Goal: Information Seeking & Learning: Learn about a topic

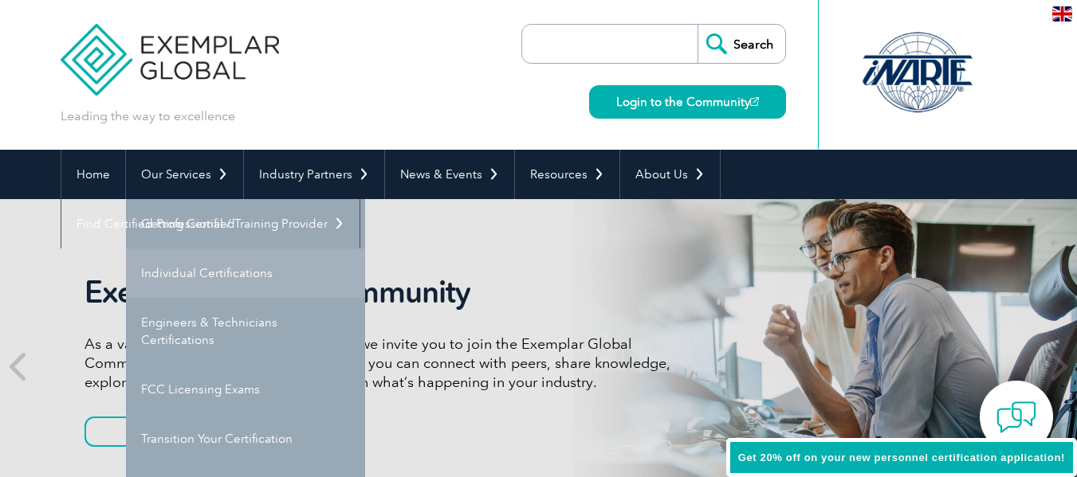
click at [182, 271] on link "Individual Certifications" at bounding box center [245, 273] width 239 height 49
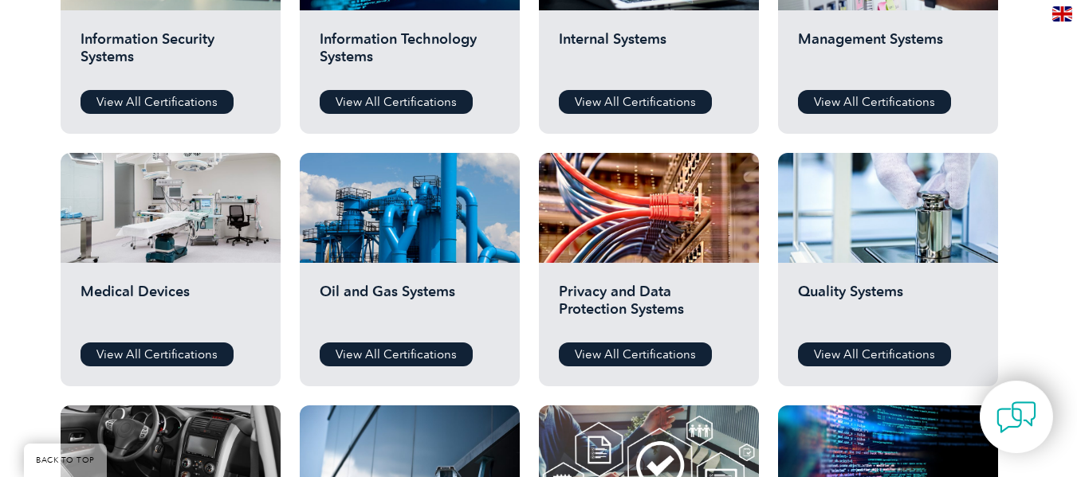
scroll to position [1116, 0]
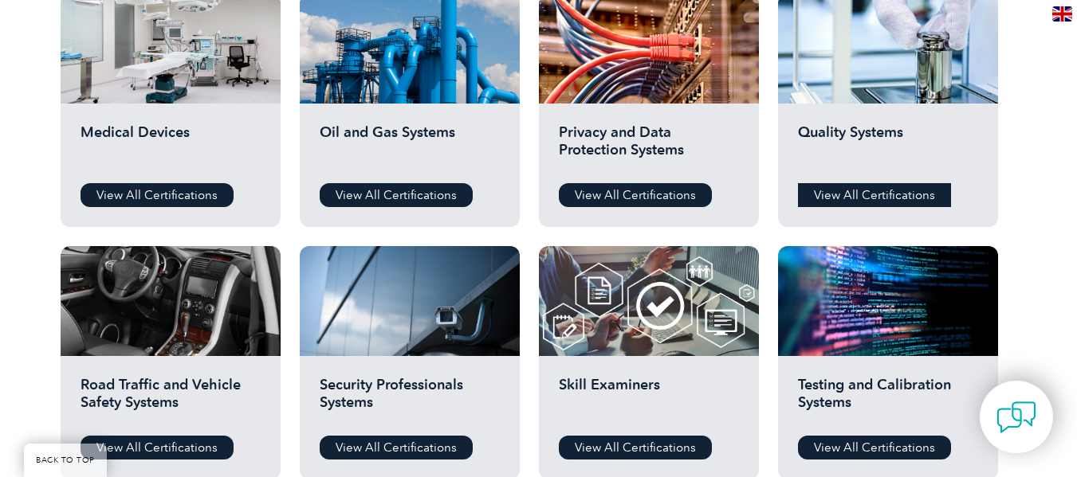
click at [859, 189] on link "View All Certifications" at bounding box center [874, 195] width 153 height 24
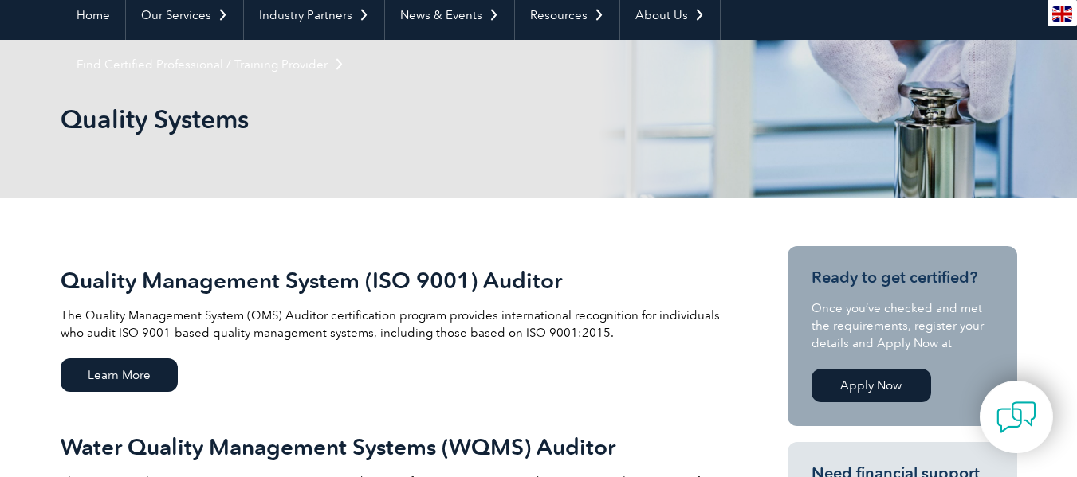
scroll to position [319, 0]
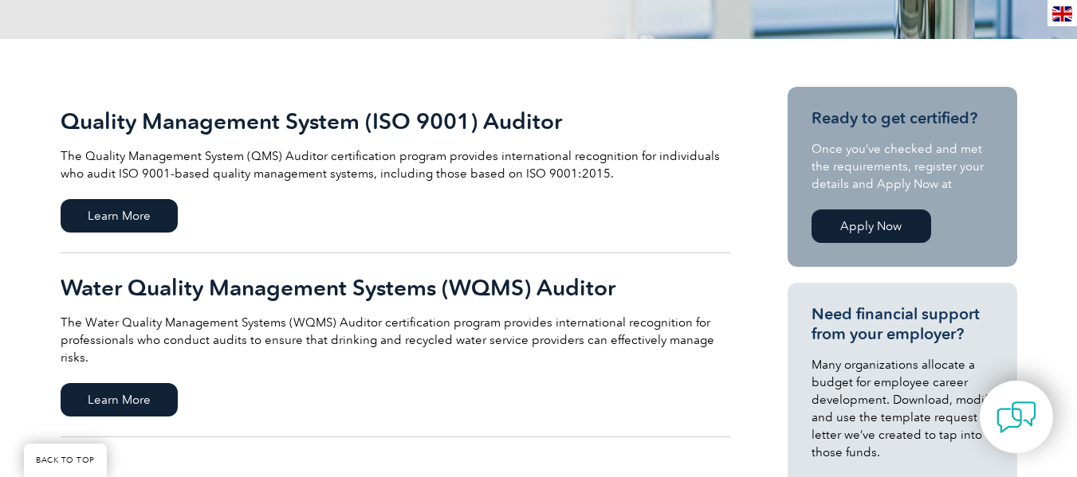
click at [256, 117] on h2 "Quality Management System (ISO 9001) Auditor" at bounding box center [395, 121] width 669 height 26
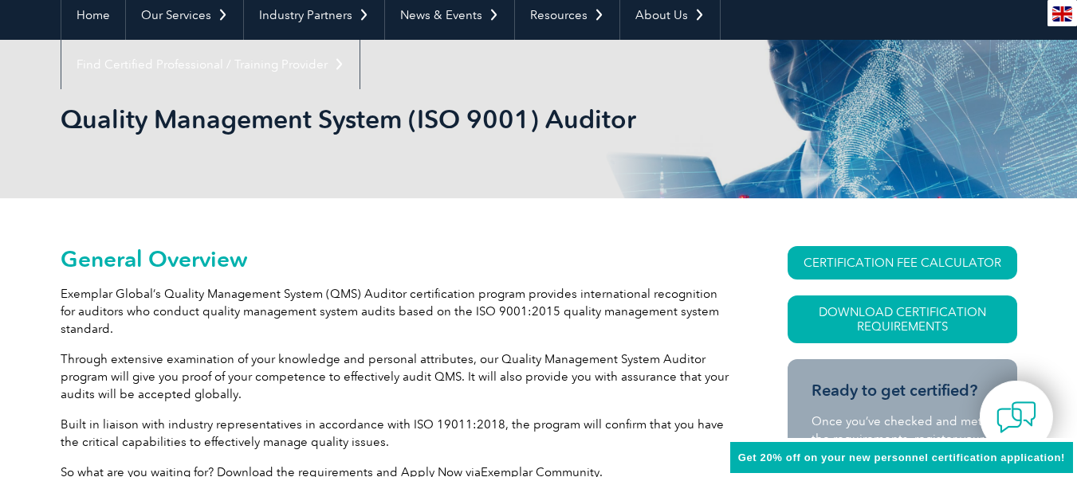
scroll to position [319, 0]
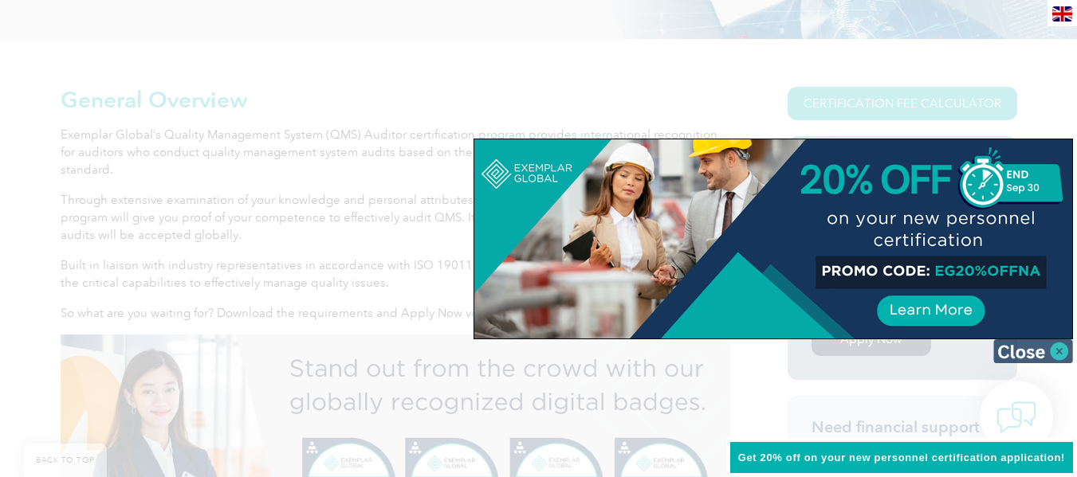
click at [1030, 350] on img at bounding box center [1033, 351] width 80 height 24
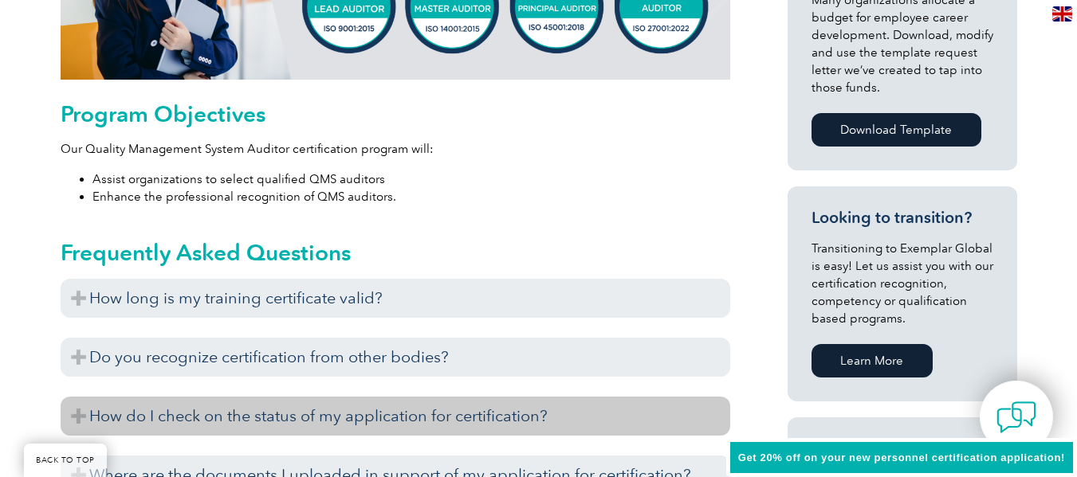
scroll to position [956, 0]
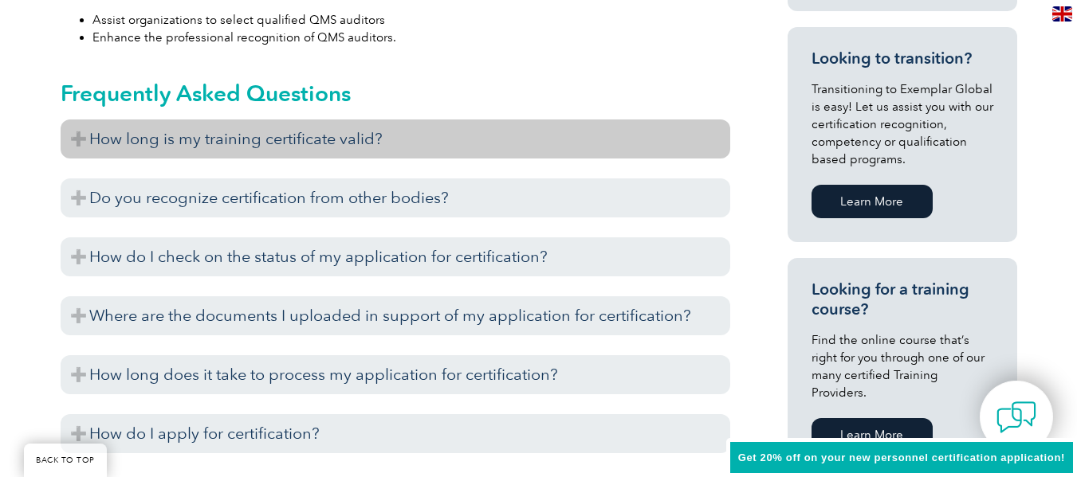
click at [256, 136] on h3 "How long is my training certificate valid?" at bounding box center [395, 139] width 669 height 39
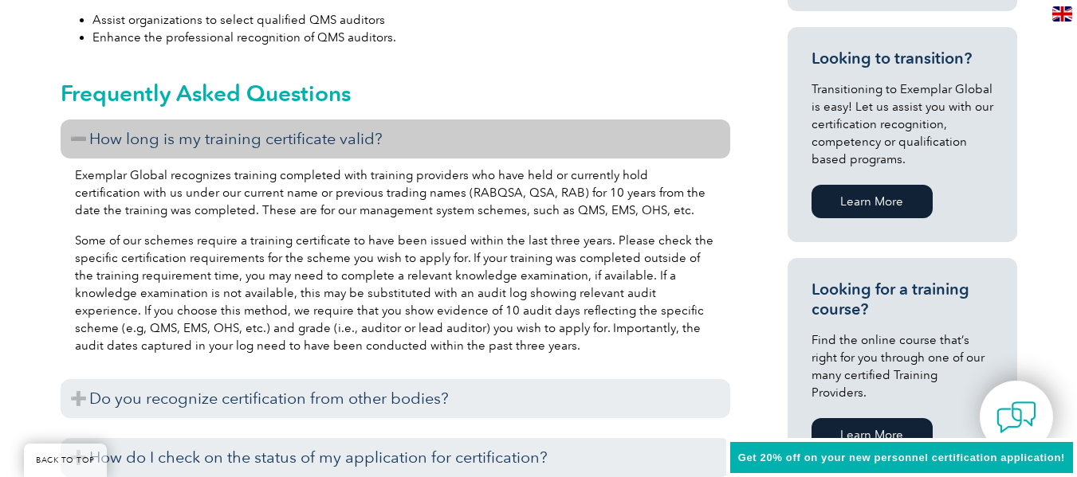
click at [256, 136] on h3 "How long is my training certificate valid?" at bounding box center [395, 139] width 669 height 39
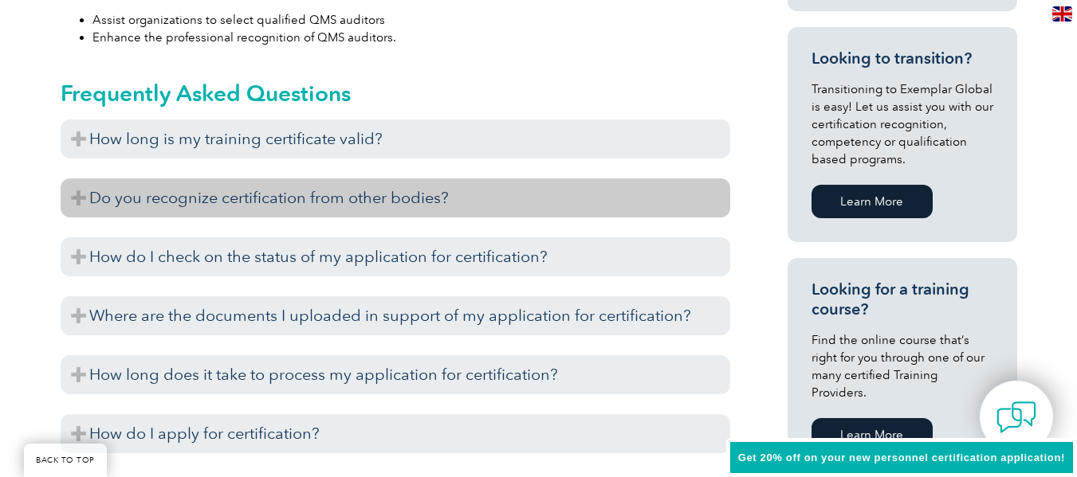
click at [231, 201] on h3 "Do you recognize certification from other bodies?" at bounding box center [395, 198] width 669 height 39
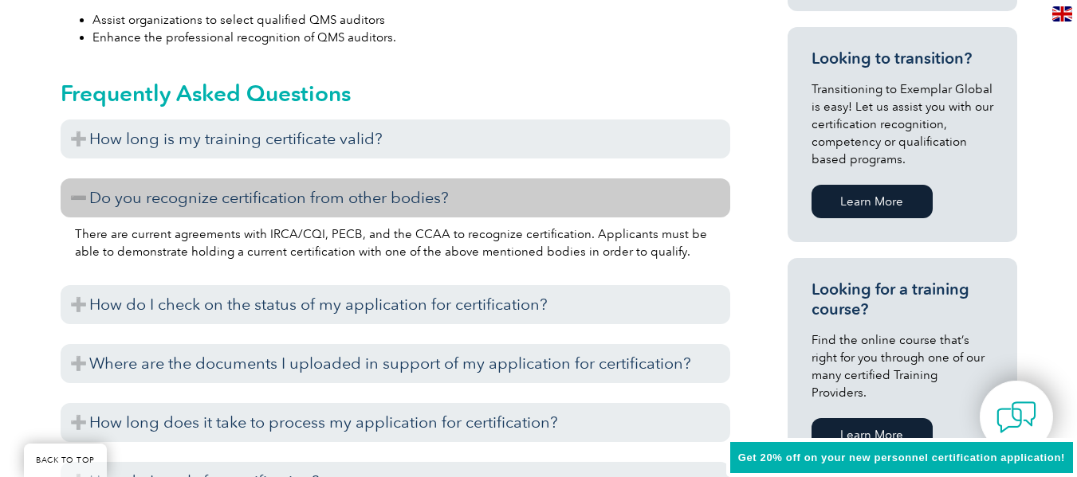
click at [231, 201] on h3 "Do you recognize certification from other bodies?" at bounding box center [395, 198] width 669 height 39
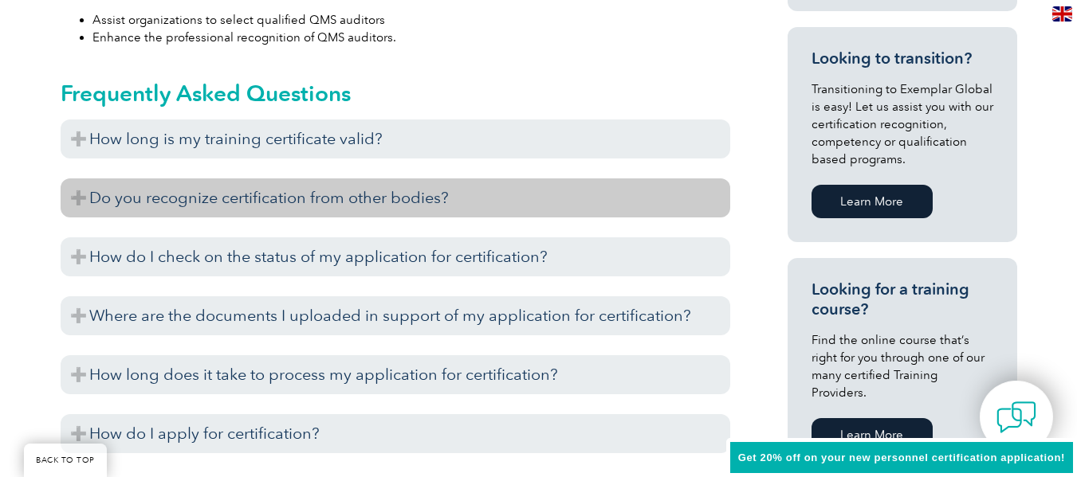
click at [231, 201] on h3 "Do you recognize certification from other bodies?" at bounding box center [395, 198] width 669 height 39
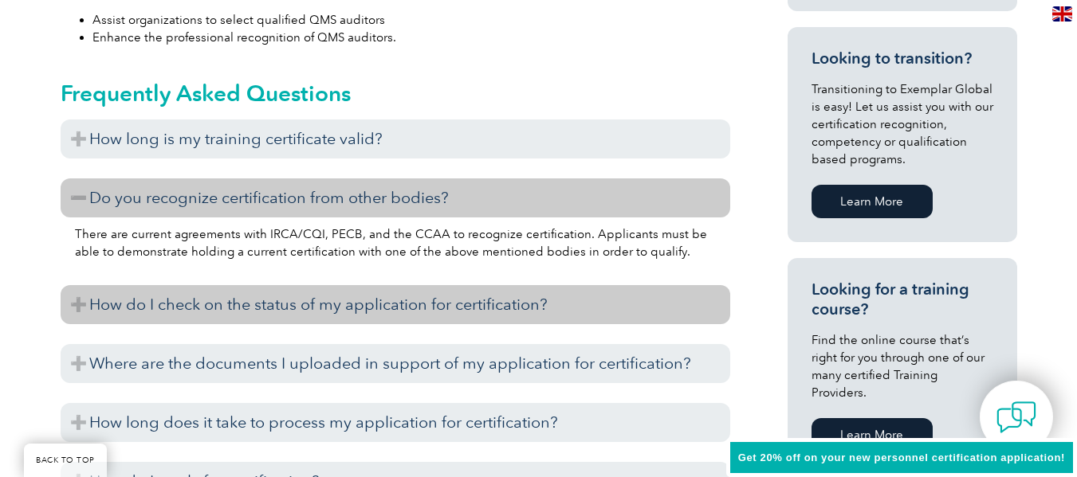
click at [310, 311] on h3 "How do I check on the status of my application for certification?" at bounding box center [395, 304] width 669 height 39
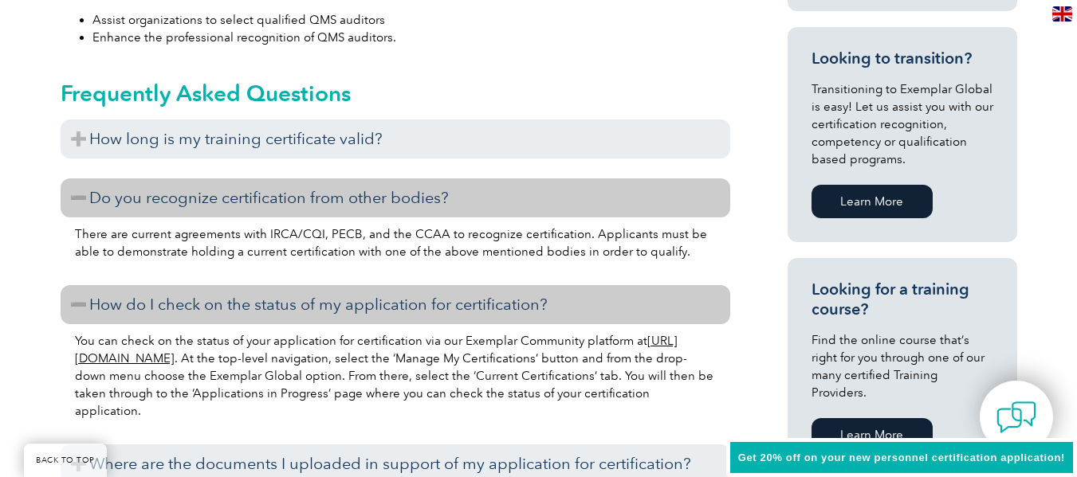
click at [310, 306] on h3 "How do I check on the status of my application for certification?" at bounding box center [395, 304] width 669 height 39
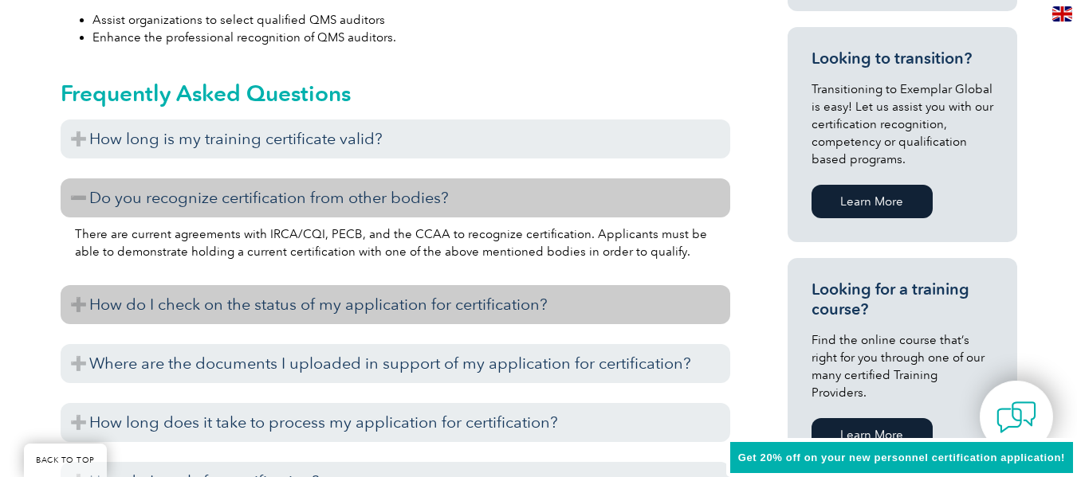
scroll to position [1116, 0]
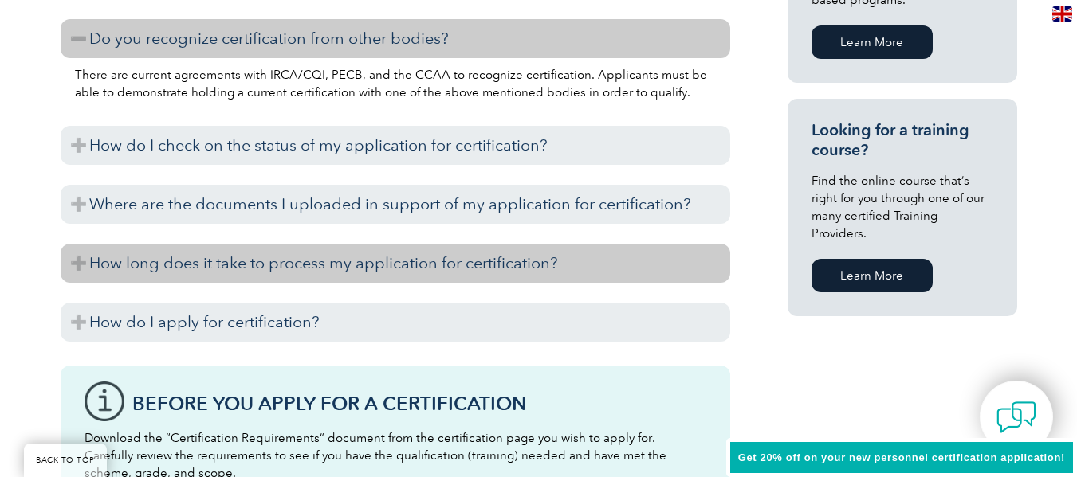
click at [275, 270] on h3 "How long does it take to process my application for certification?" at bounding box center [395, 263] width 669 height 39
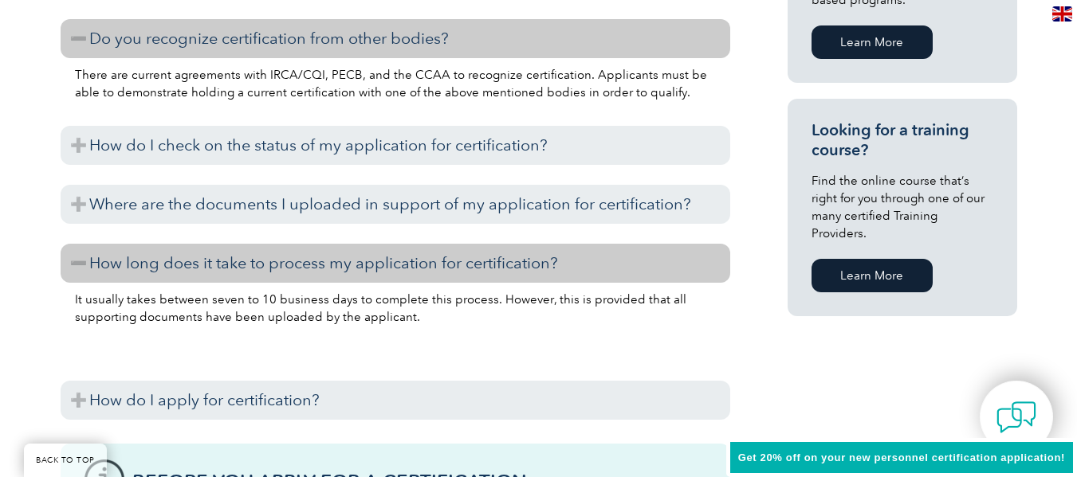
click at [275, 270] on h3 "How long does it take to process my application for certification?" at bounding box center [395, 263] width 669 height 39
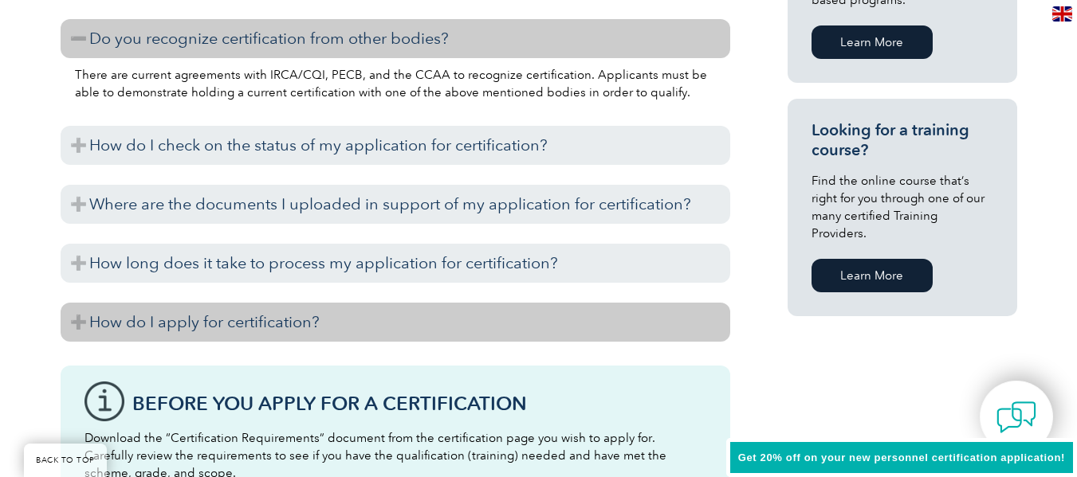
click at [243, 320] on h3 "How do I apply for certification?" at bounding box center [395, 322] width 669 height 39
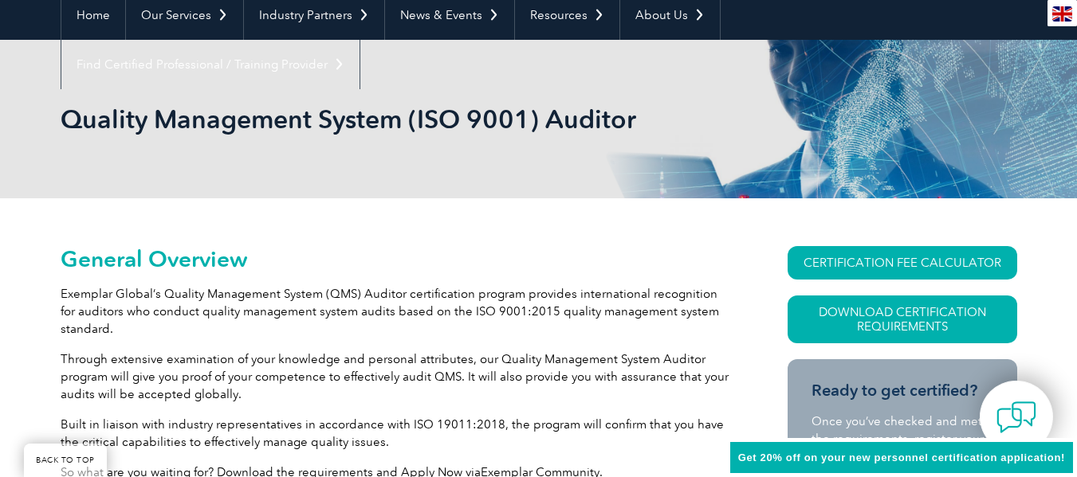
scroll to position [0, 0]
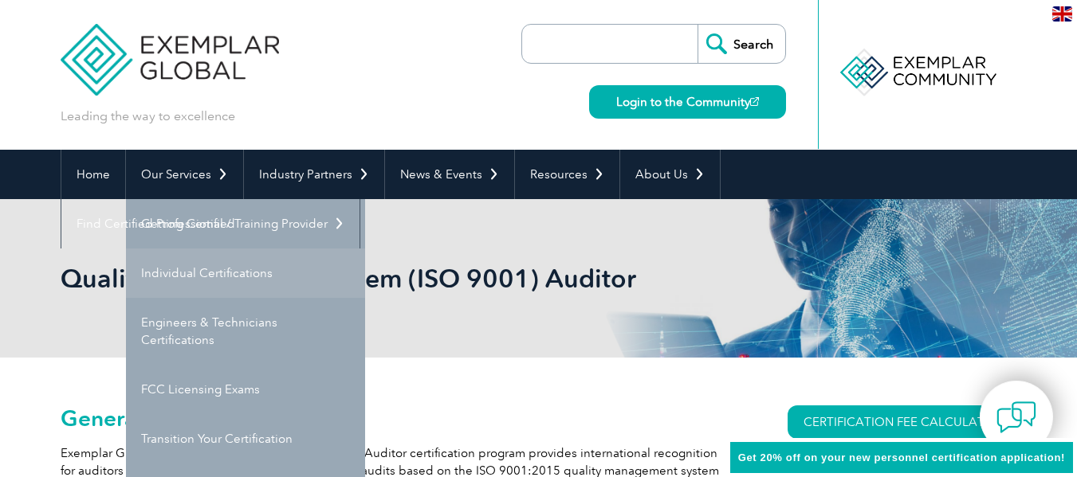
click at [177, 274] on link "Individual Certifications" at bounding box center [245, 273] width 239 height 49
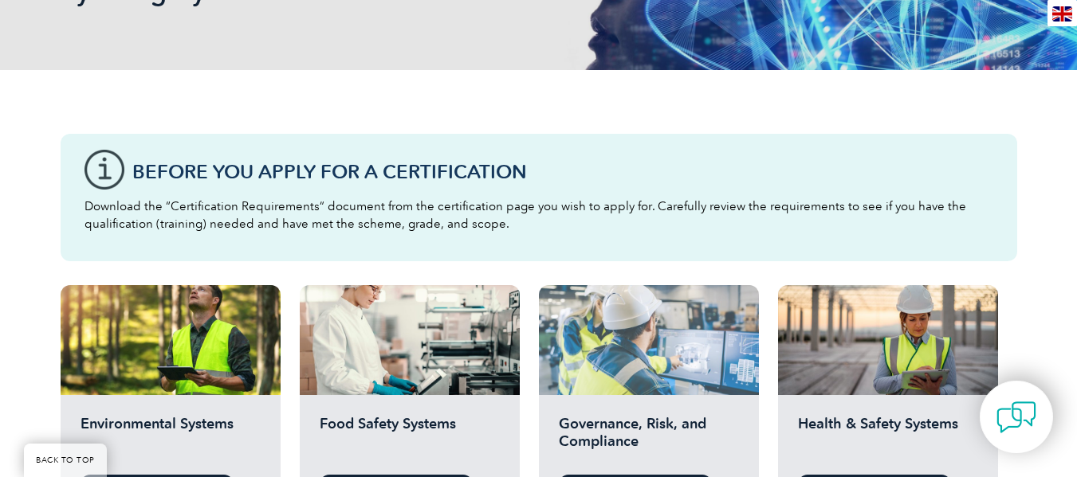
scroll to position [478, 0]
